Goal: Transaction & Acquisition: Purchase product/service

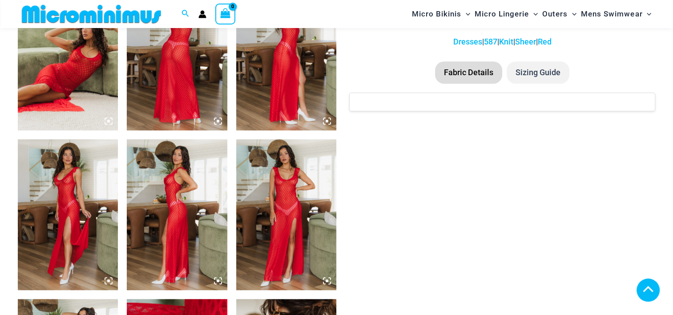
scroll to position [1032, 0]
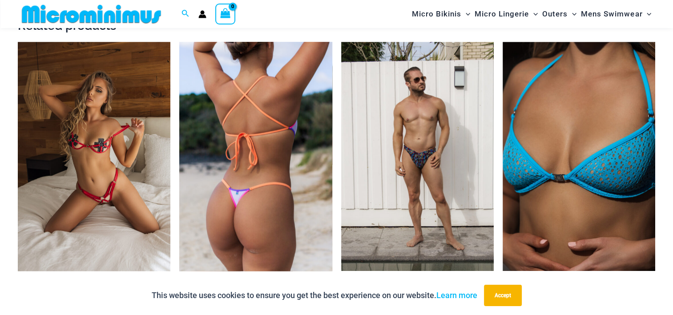
click at [260, 220] on img at bounding box center [255, 156] width 152 height 229
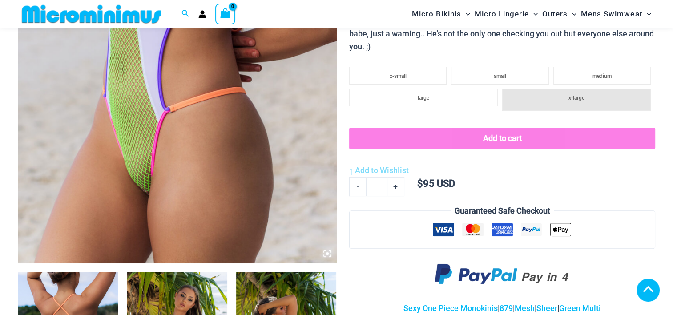
scroll to position [591, 0]
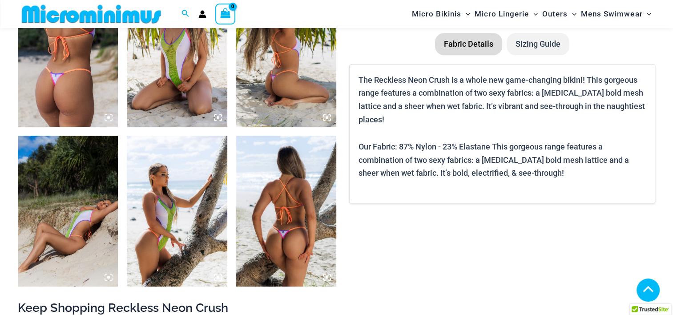
click at [58, 96] on img at bounding box center [68, 51] width 100 height 150
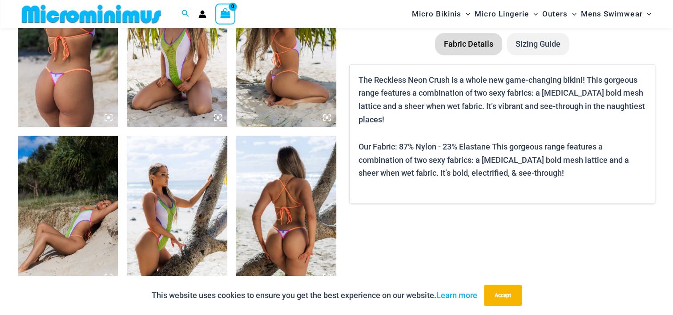
click at [54, 94] on img at bounding box center [68, 51] width 100 height 150
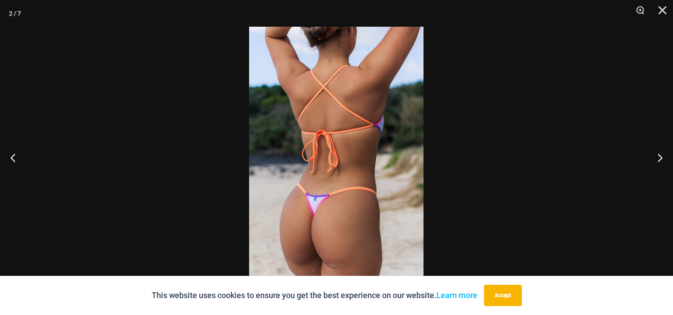
click at [293, 150] on img at bounding box center [336, 157] width 174 height 261
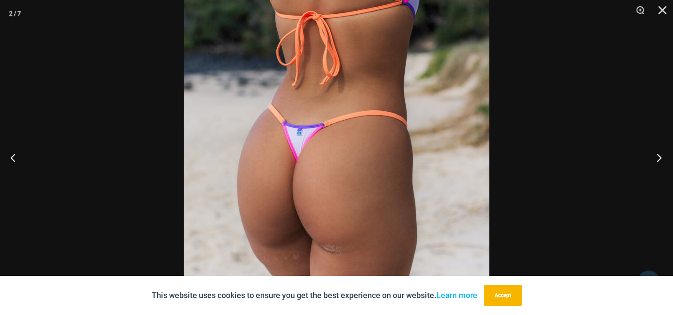
click at [653, 159] on button "Next" at bounding box center [655, 157] width 33 height 44
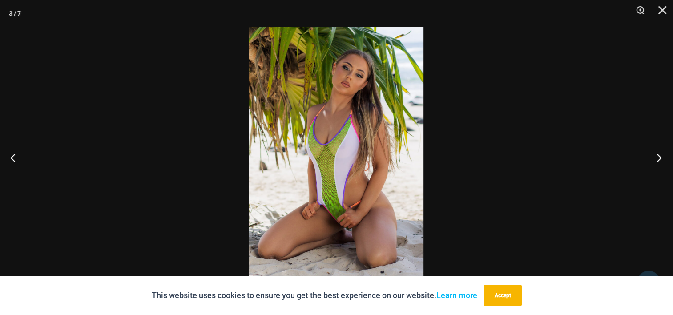
click at [653, 159] on button "Next" at bounding box center [655, 157] width 33 height 44
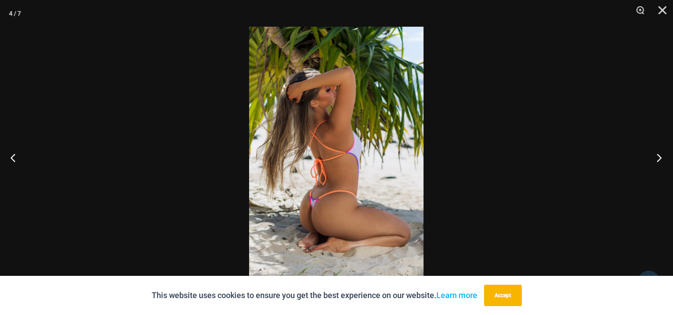
click at [653, 159] on button "Next" at bounding box center [655, 157] width 33 height 44
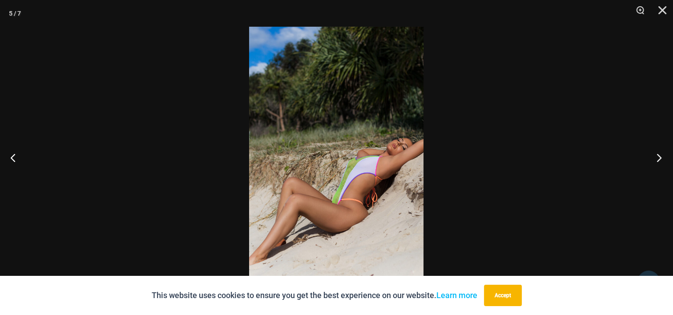
click at [653, 158] on button "Next" at bounding box center [655, 157] width 33 height 44
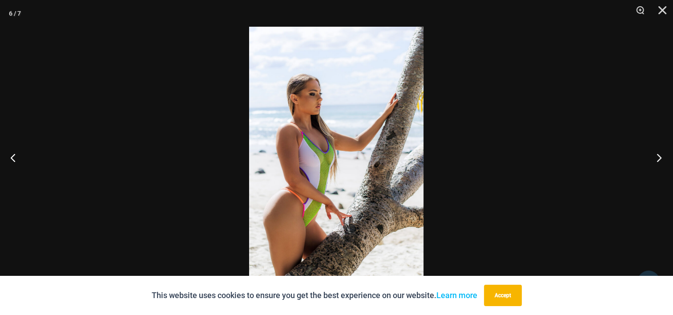
click at [653, 158] on button "Next" at bounding box center [655, 157] width 33 height 44
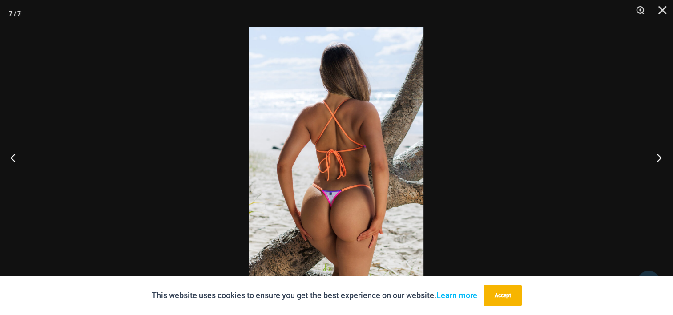
click at [653, 158] on button "Next" at bounding box center [655, 157] width 33 height 44
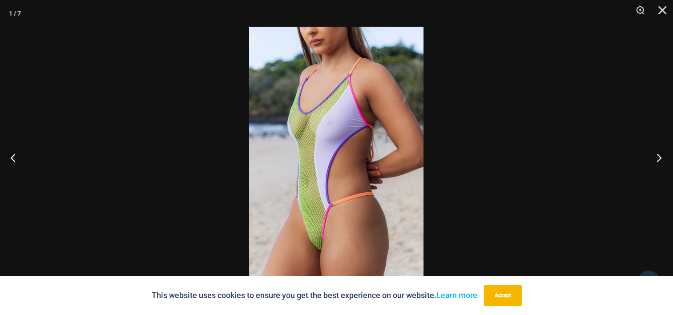
click at [653, 158] on button "Next" at bounding box center [655, 157] width 33 height 44
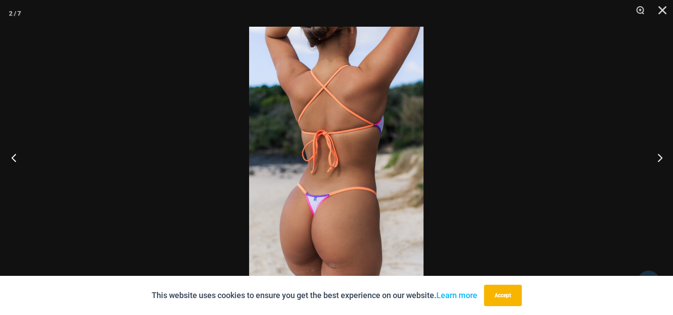
click at [18, 163] on button "Previous" at bounding box center [16, 157] width 33 height 44
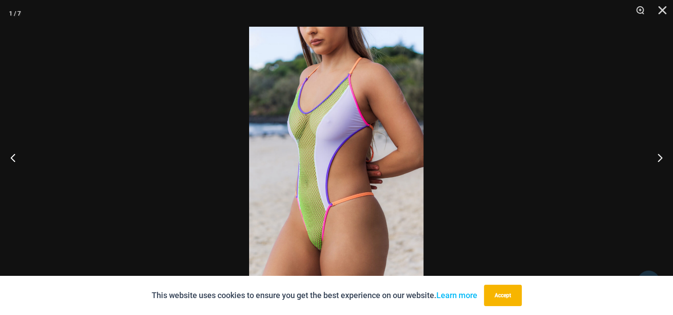
click at [296, 208] on img at bounding box center [336, 157] width 174 height 261
